Goal: Task Accomplishment & Management: Use online tool/utility

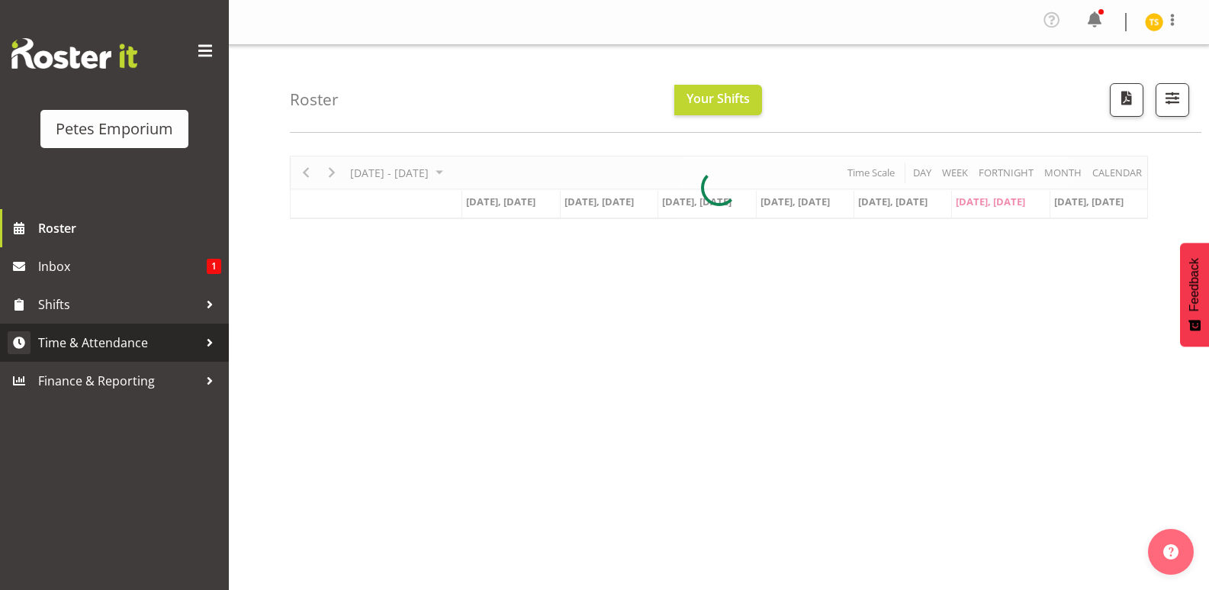
click at [86, 336] on span "Time & Attendance" at bounding box center [118, 342] width 160 height 23
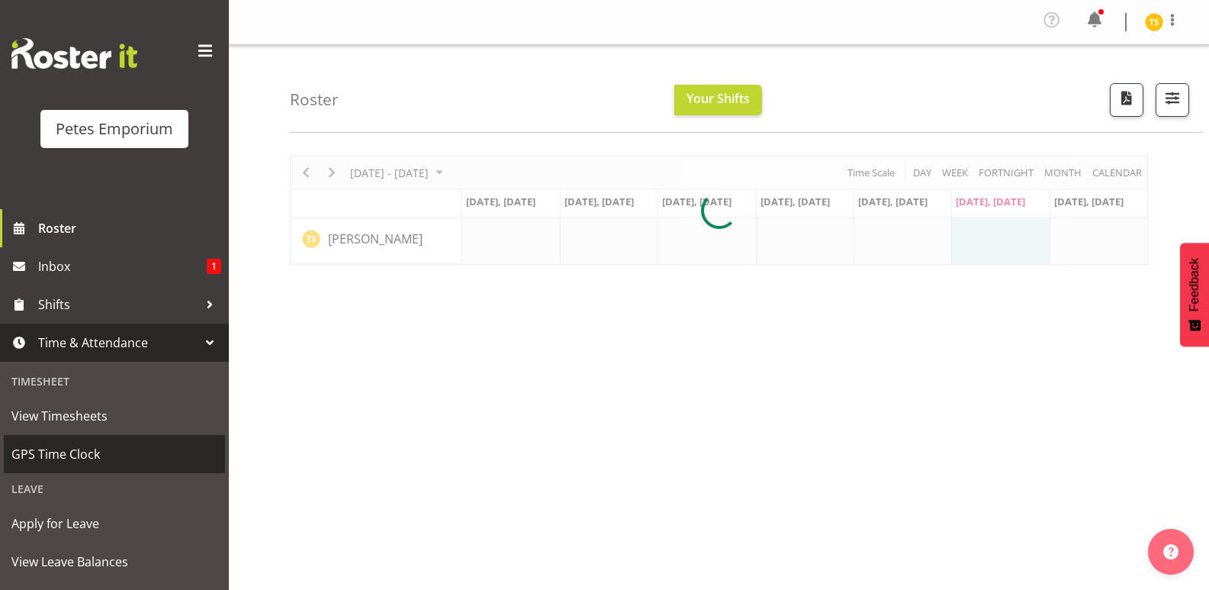
click at [72, 448] on span "GPS Time Clock" at bounding box center [114, 453] width 206 height 23
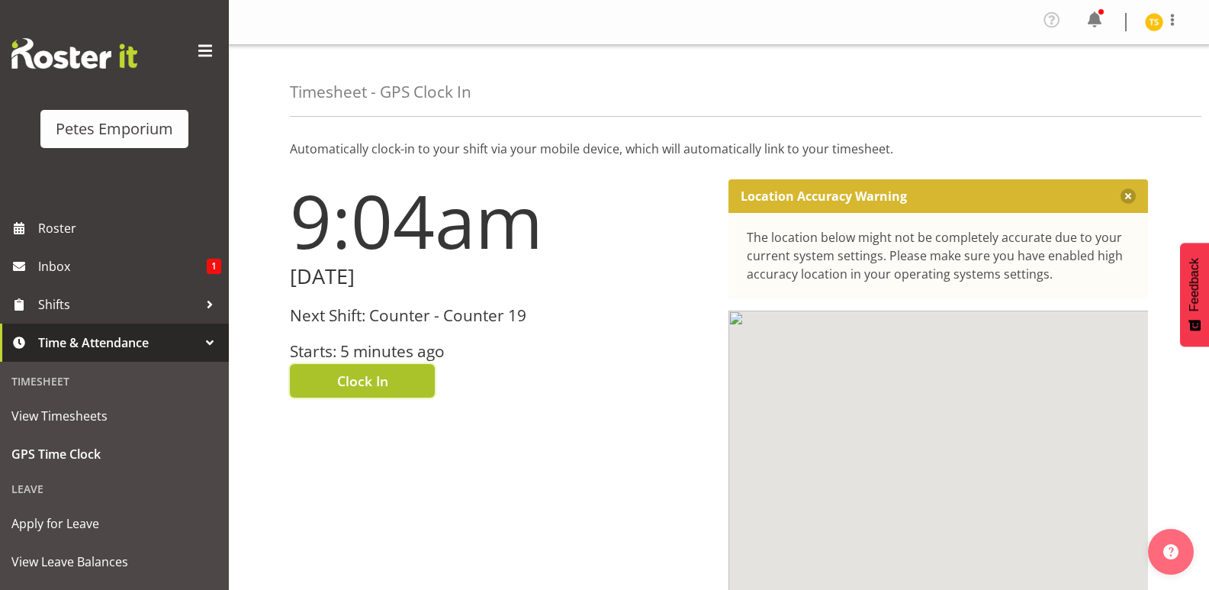
click at [299, 376] on button "Clock In" at bounding box center [362, 381] width 145 height 34
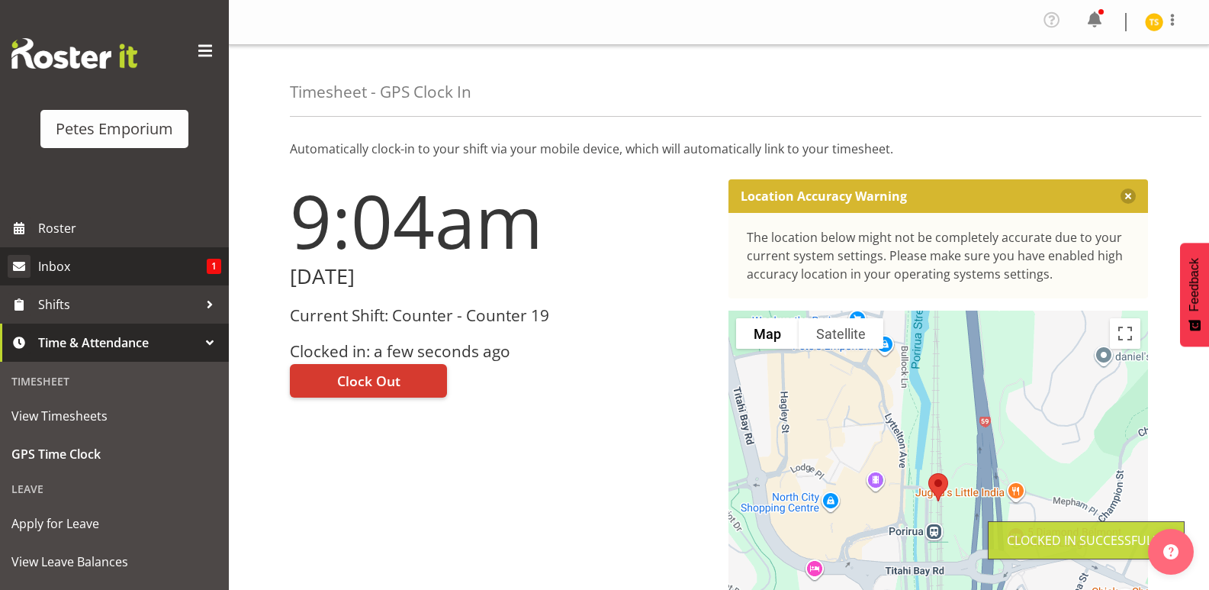
click at [66, 268] on span "Inbox" at bounding box center [122, 266] width 169 height 23
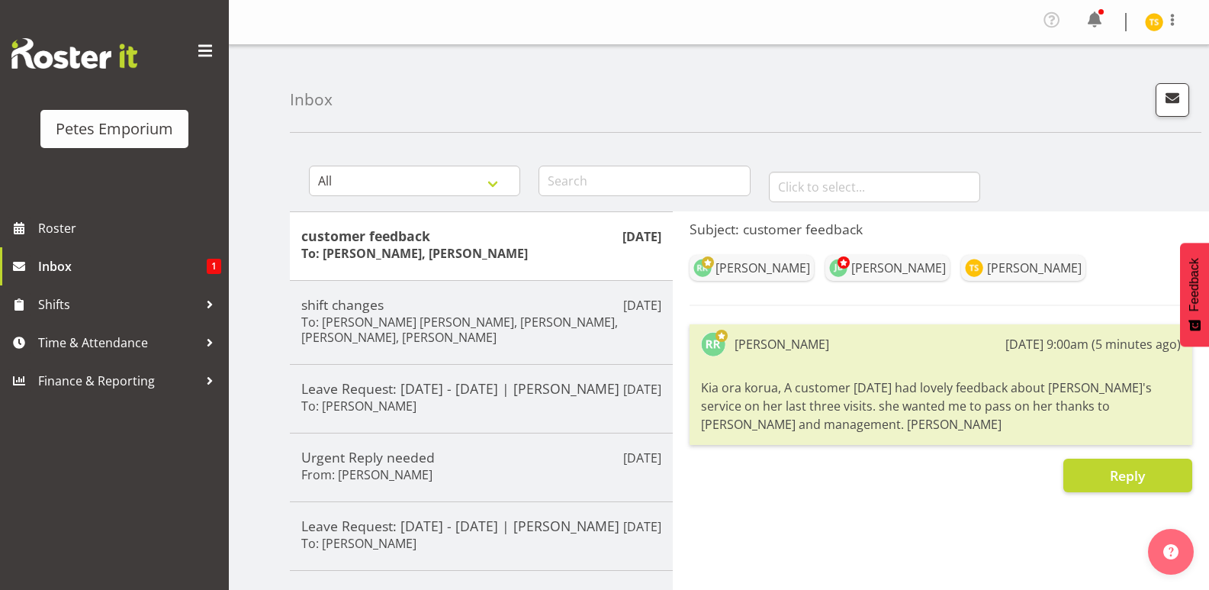
click at [1152, 18] on img at bounding box center [1154, 22] width 18 height 18
click at [1095, 62] on link "Profile" at bounding box center [1108, 56] width 146 height 27
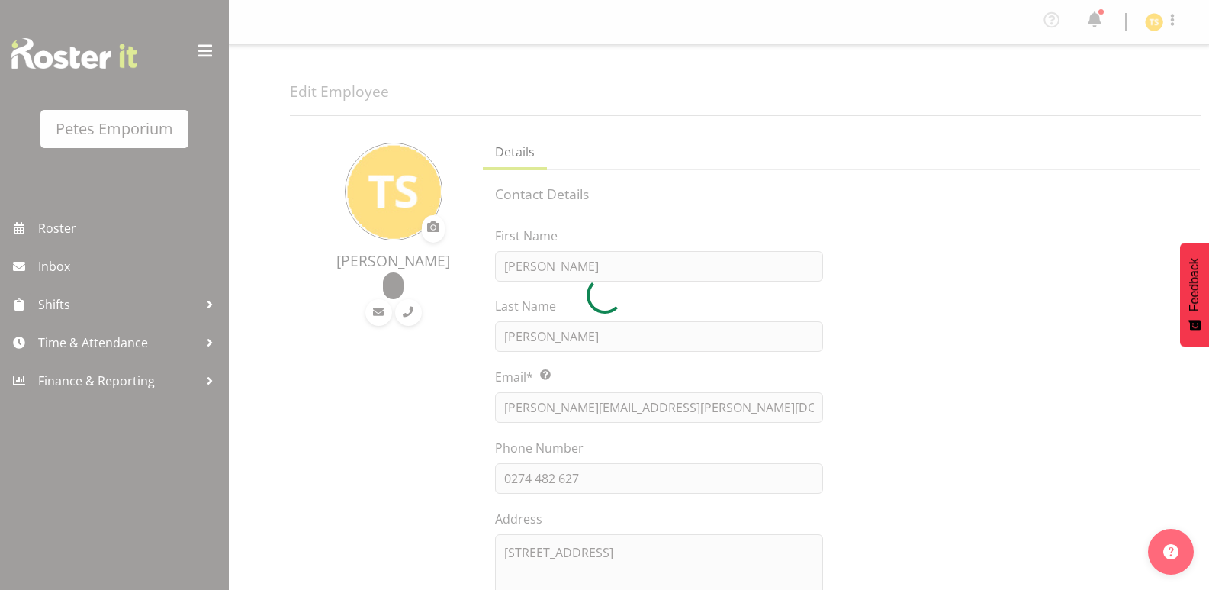
select select "TimelineWeek"
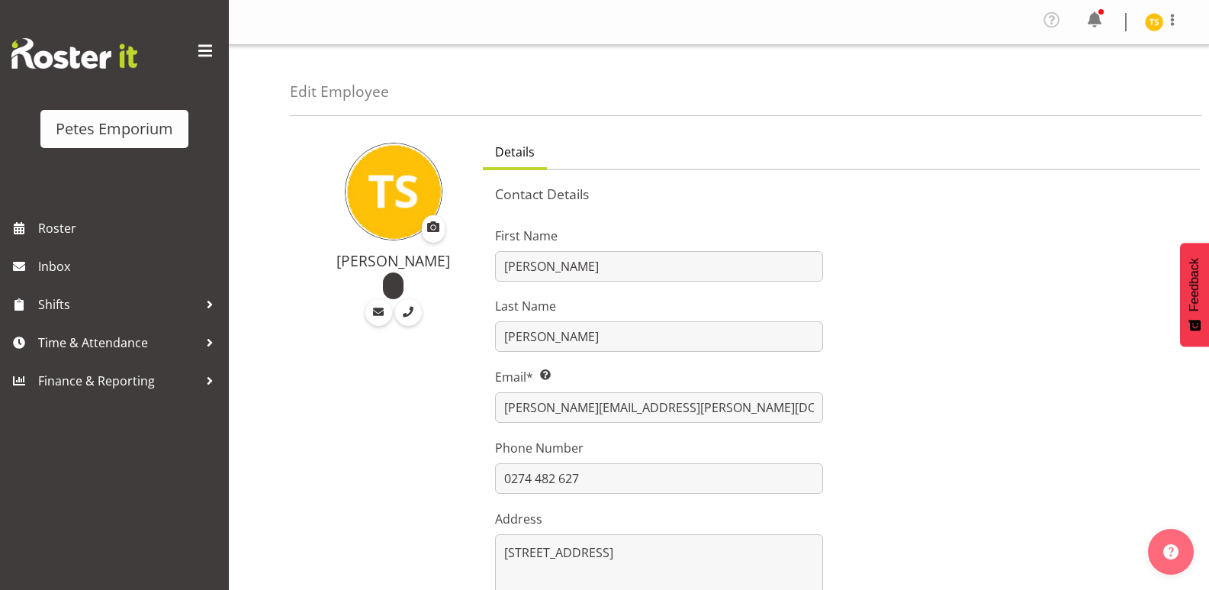
click at [1151, 25] on img at bounding box center [1154, 22] width 18 height 18
click at [1088, 82] on link "Log Out" at bounding box center [1108, 83] width 146 height 27
